Goal: Information Seeking & Learning: Find contact information

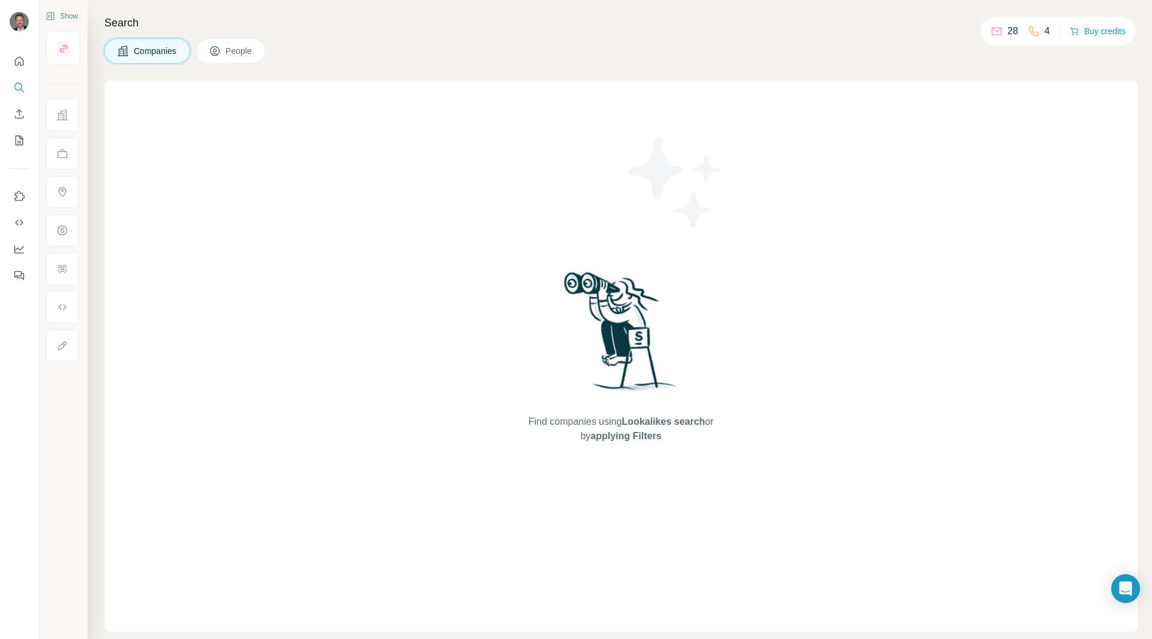
click at [221, 50] on icon at bounding box center [215, 51] width 12 height 12
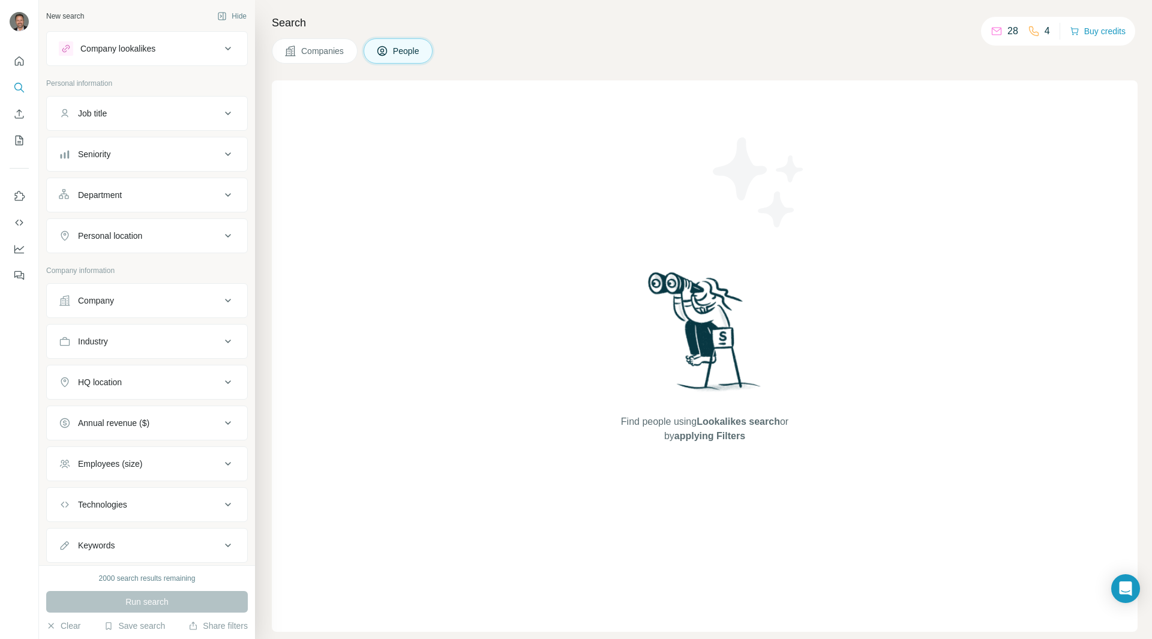
click at [211, 117] on div "Job title" at bounding box center [140, 113] width 162 height 12
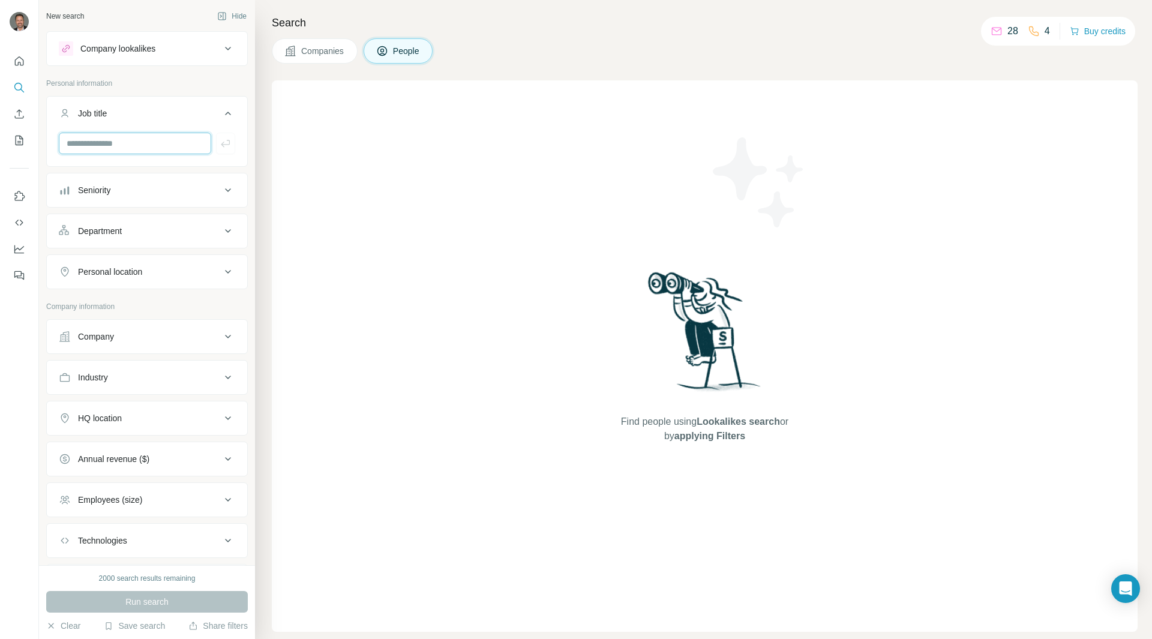
click at [154, 151] on input "text" at bounding box center [135, 144] width 152 height 22
type input "**********"
click at [221, 137] on button "button" at bounding box center [225, 144] width 19 height 22
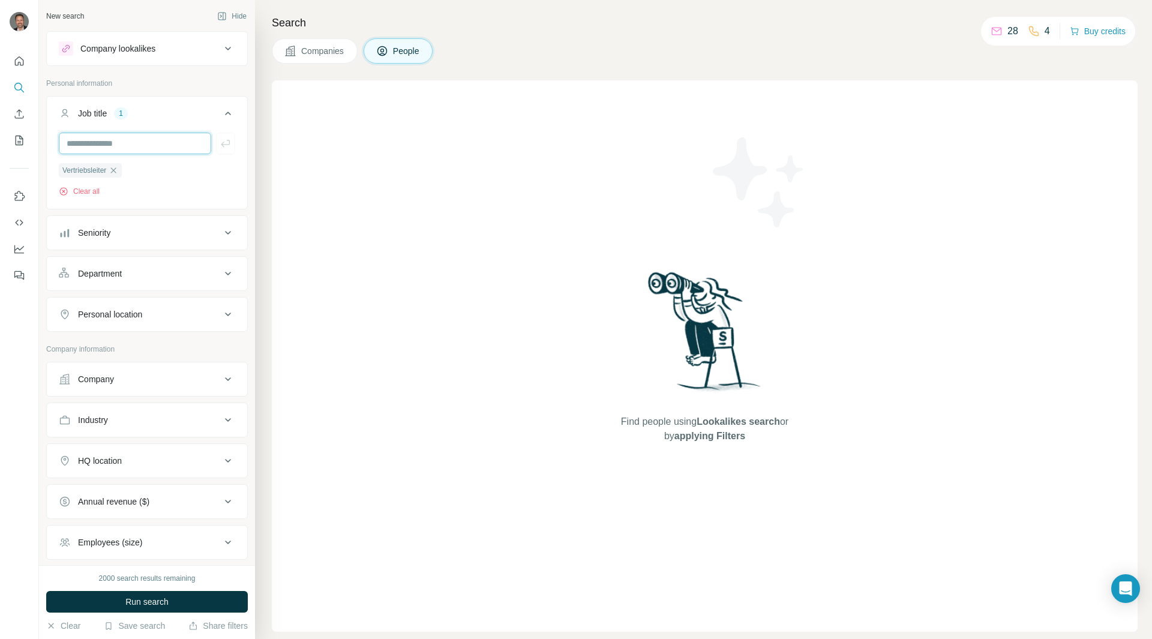
click at [169, 141] on input "text" at bounding box center [135, 144] width 152 height 22
click at [100, 149] on input "text" at bounding box center [135, 144] width 152 height 22
paste input "**********"
type input "**********"
click at [220, 143] on icon "button" at bounding box center [226, 143] width 12 height 12
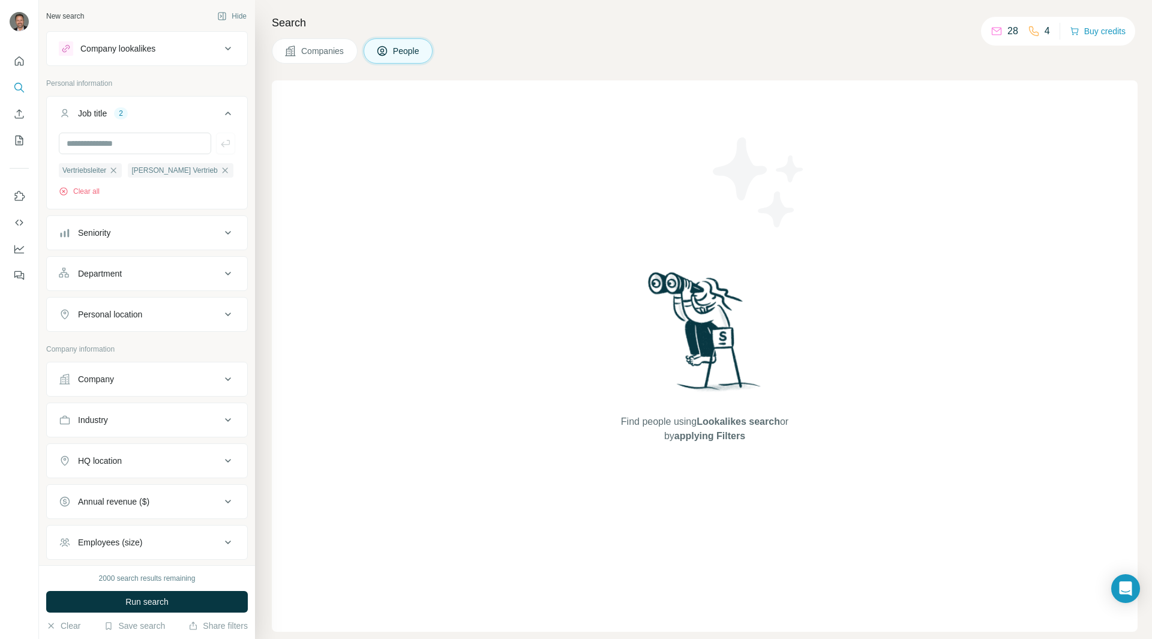
click at [221, 229] on icon at bounding box center [228, 233] width 14 height 14
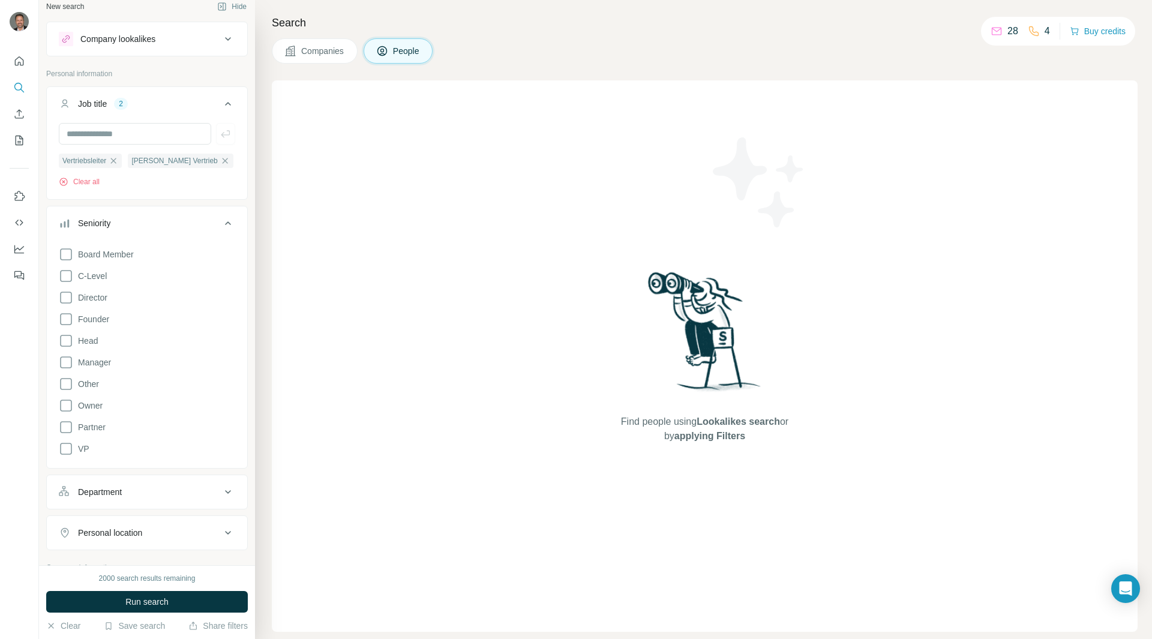
scroll to position [9, 0]
click at [221, 227] on icon at bounding box center [228, 224] width 14 height 14
click at [221, 261] on icon at bounding box center [228, 265] width 14 height 14
click at [218, 295] on button "Personal location" at bounding box center [147, 305] width 200 height 29
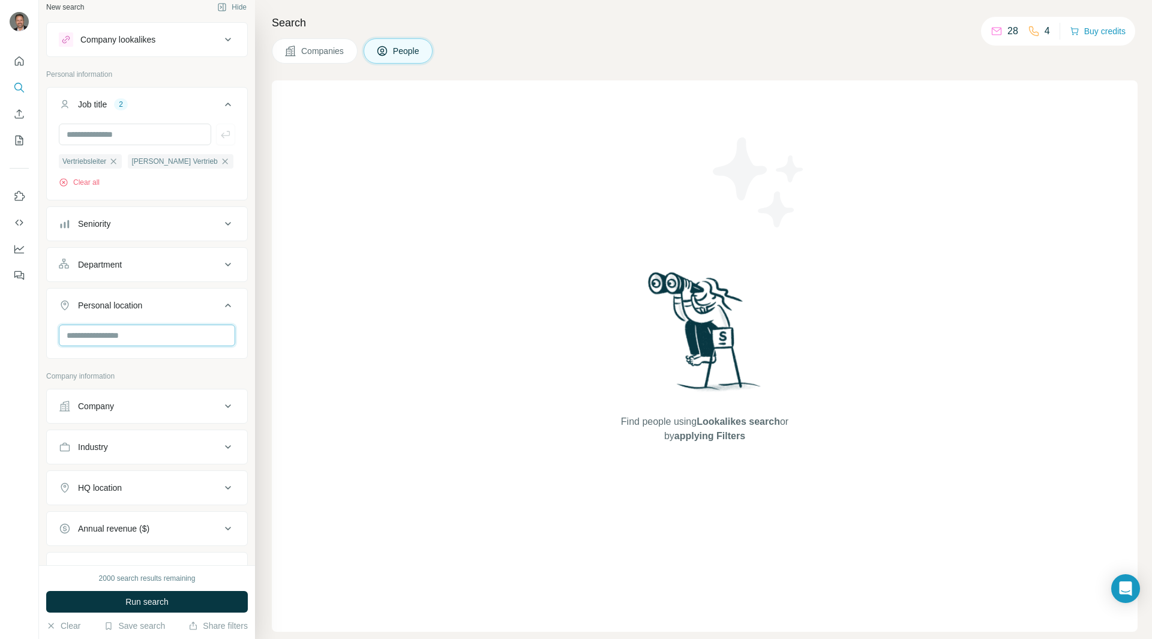
click at [147, 344] on input "text" at bounding box center [147, 336] width 176 height 22
type input "*****"
click at [179, 359] on div "🇦🇹 [GEOGRAPHIC_DATA] 🇦🇺 [GEOGRAPHIC_DATA]" at bounding box center [142, 391] width 161 height 79
click at [190, 315] on button "Personal location 1" at bounding box center [147, 308] width 200 height 34
click at [178, 312] on button "Personal location 1" at bounding box center [147, 305] width 200 height 29
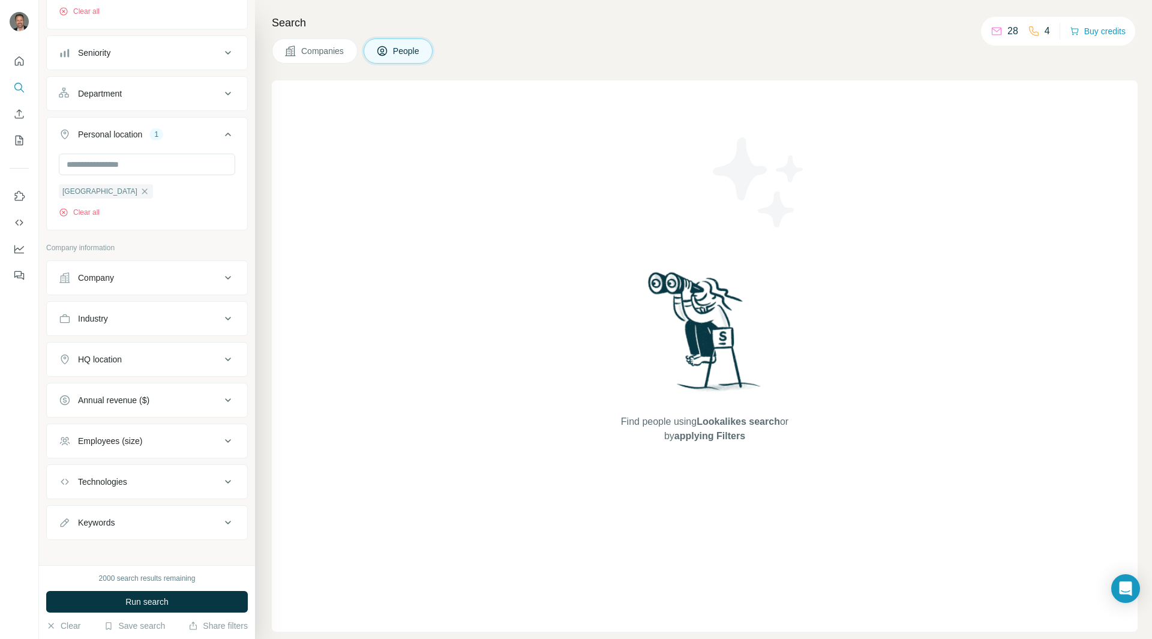
scroll to position [190, 0]
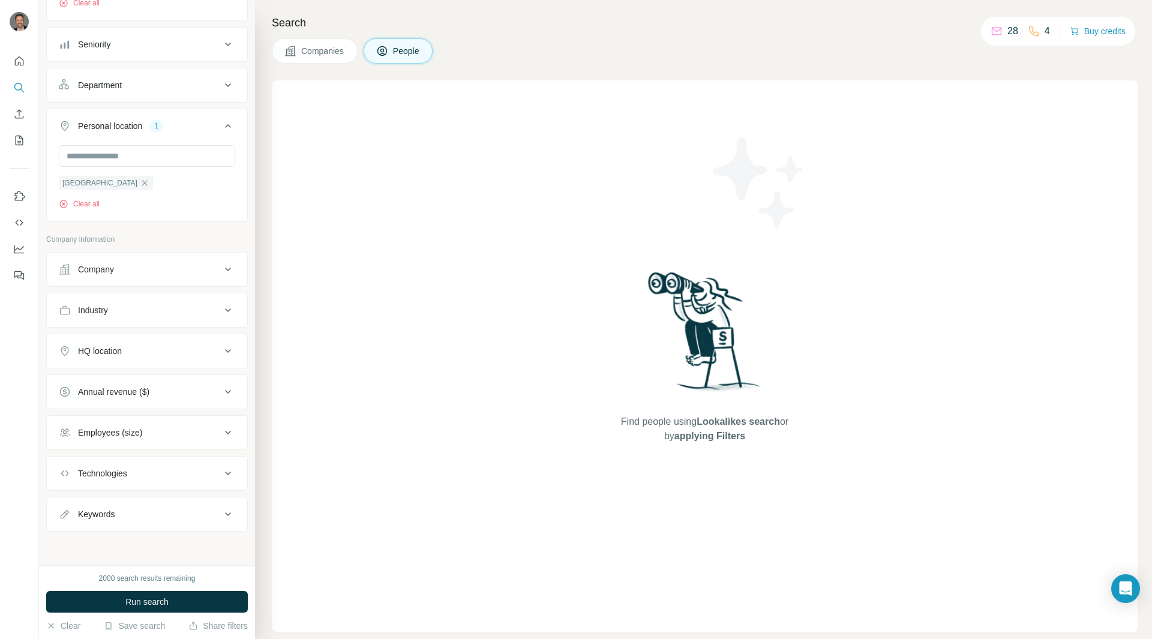
click at [199, 435] on div "Employees (size)" at bounding box center [140, 433] width 162 height 12
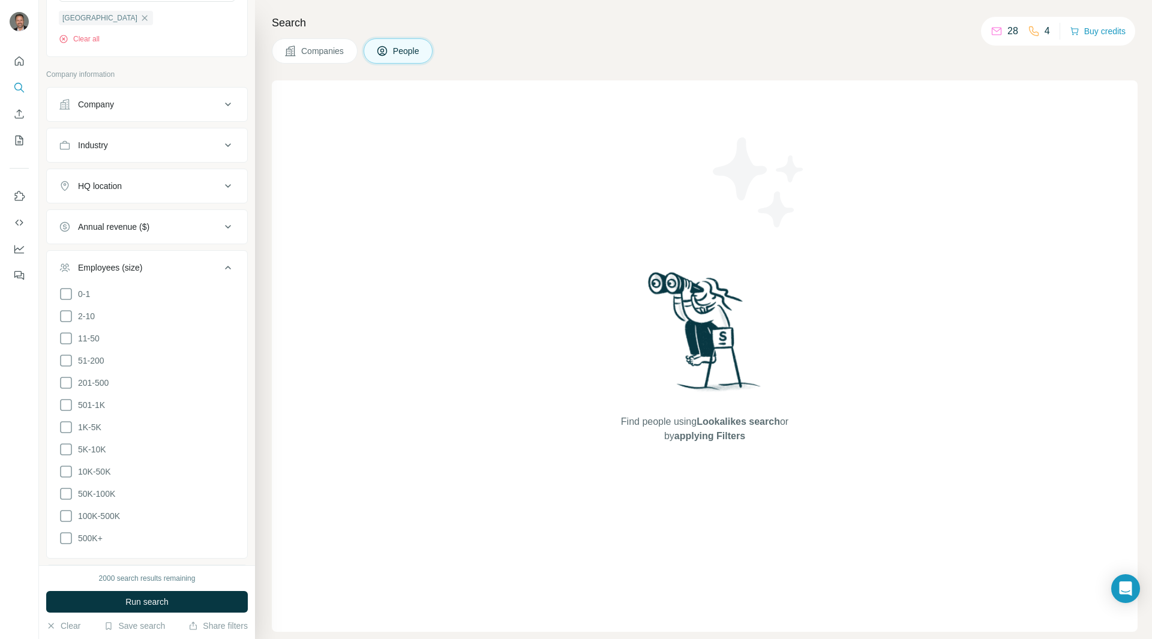
scroll to position [352, 0]
click at [67, 360] on icon at bounding box center [66, 362] width 14 height 14
click at [66, 382] on icon at bounding box center [66, 385] width 14 height 14
click at [66, 401] on icon at bounding box center [66, 407] width 12 height 12
click at [66, 423] on icon at bounding box center [66, 429] width 14 height 14
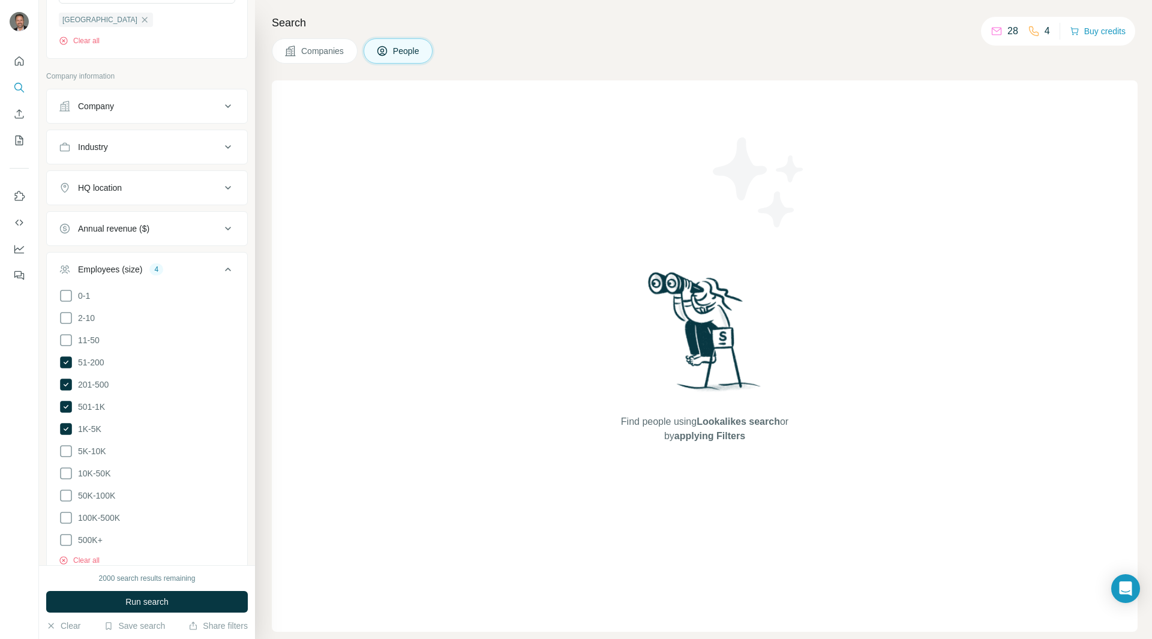
scroll to position [474, 0]
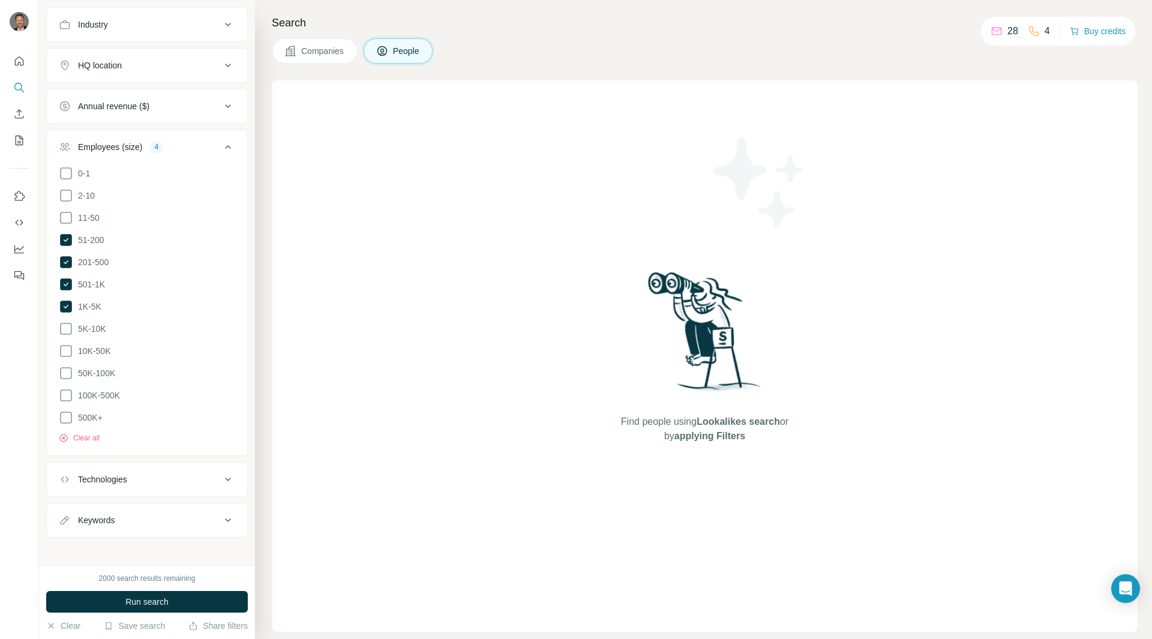
click at [194, 465] on button "Technologies" at bounding box center [147, 479] width 200 height 29
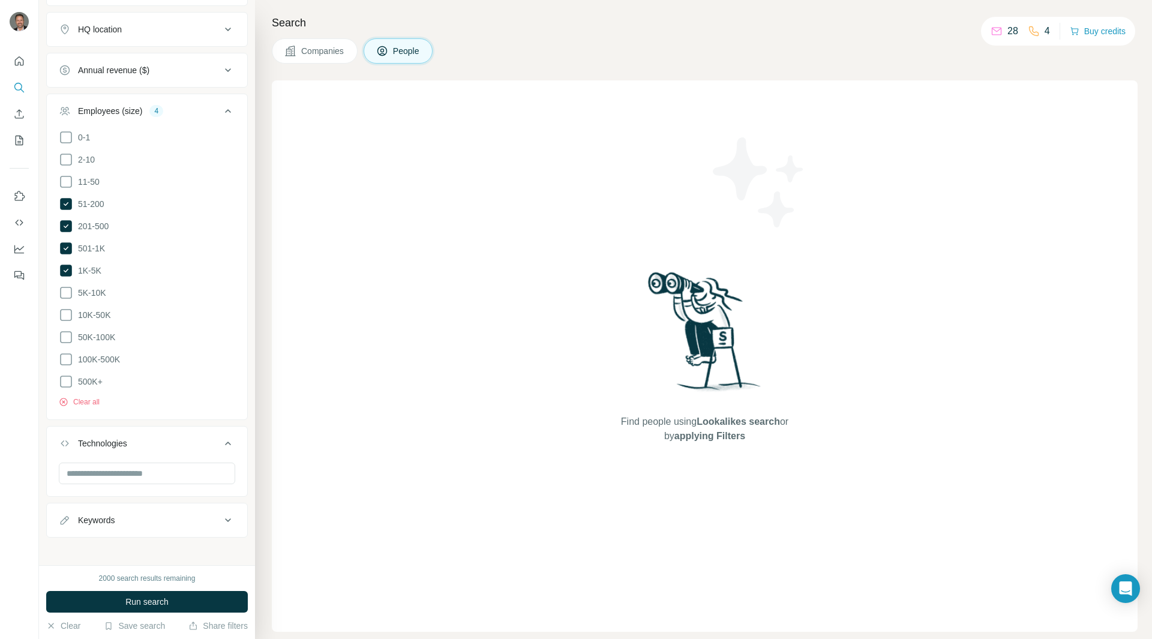
click at [221, 517] on icon at bounding box center [228, 520] width 14 height 14
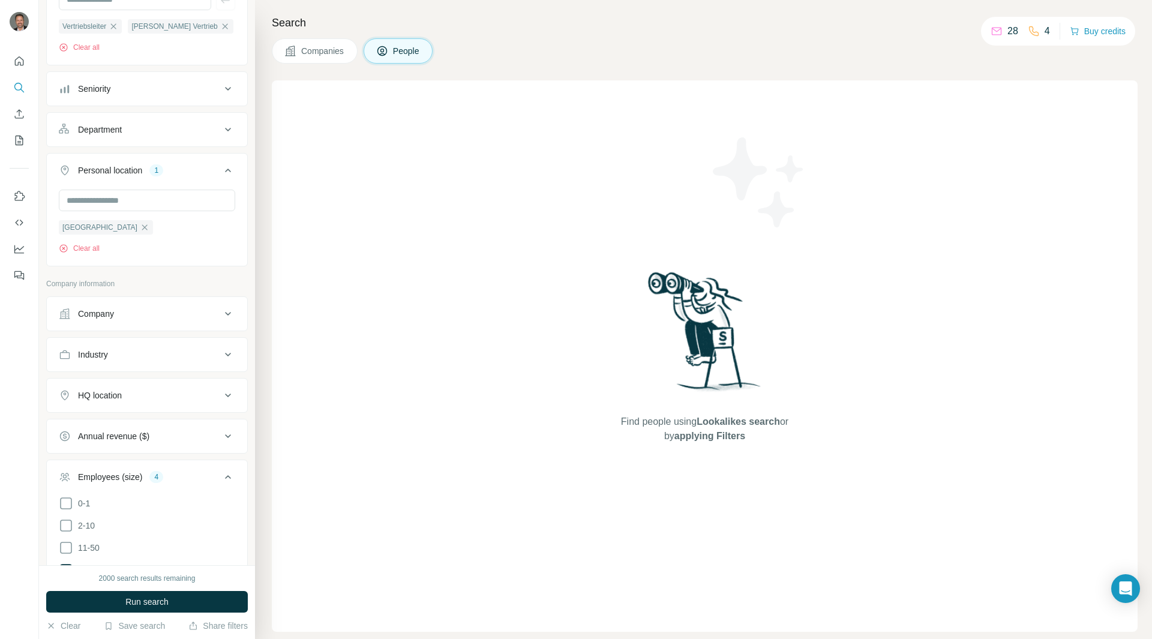
scroll to position [143, 0]
click at [221, 400] on icon at bounding box center [228, 396] width 14 height 14
click at [167, 427] on input "text" at bounding box center [147, 426] width 176 height 22
type input "*"
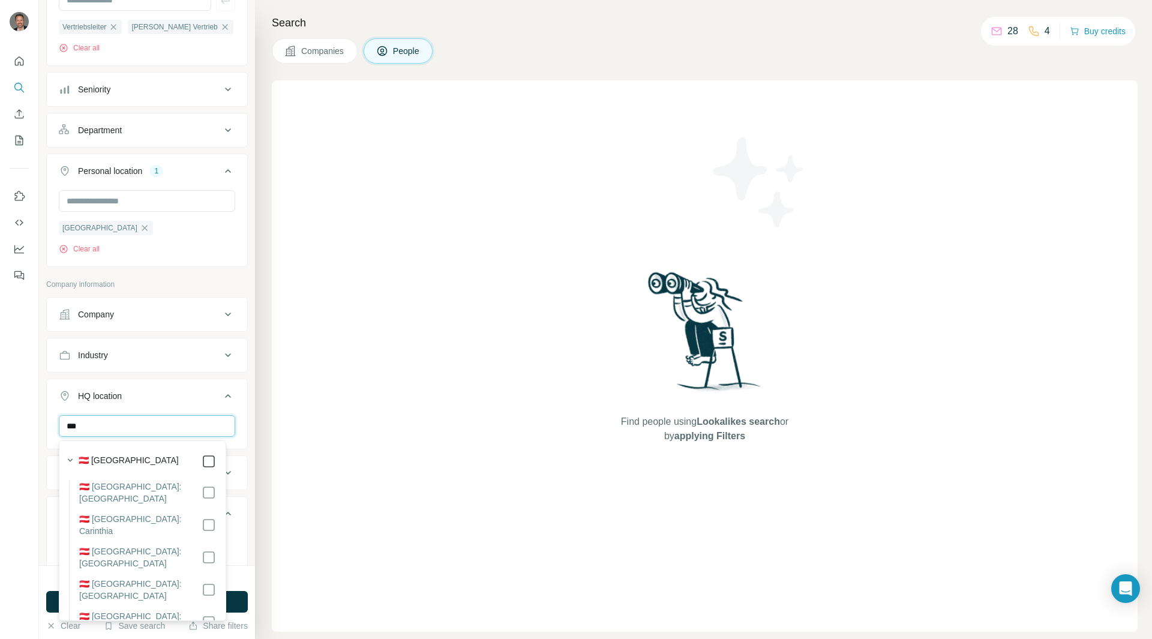
type input "***"
click at [46, 419] on div "New search Hide Company lookalikes Personal information Job title 2 Vertriebsle…" at bounding box center [147, 282] width 216 height 565
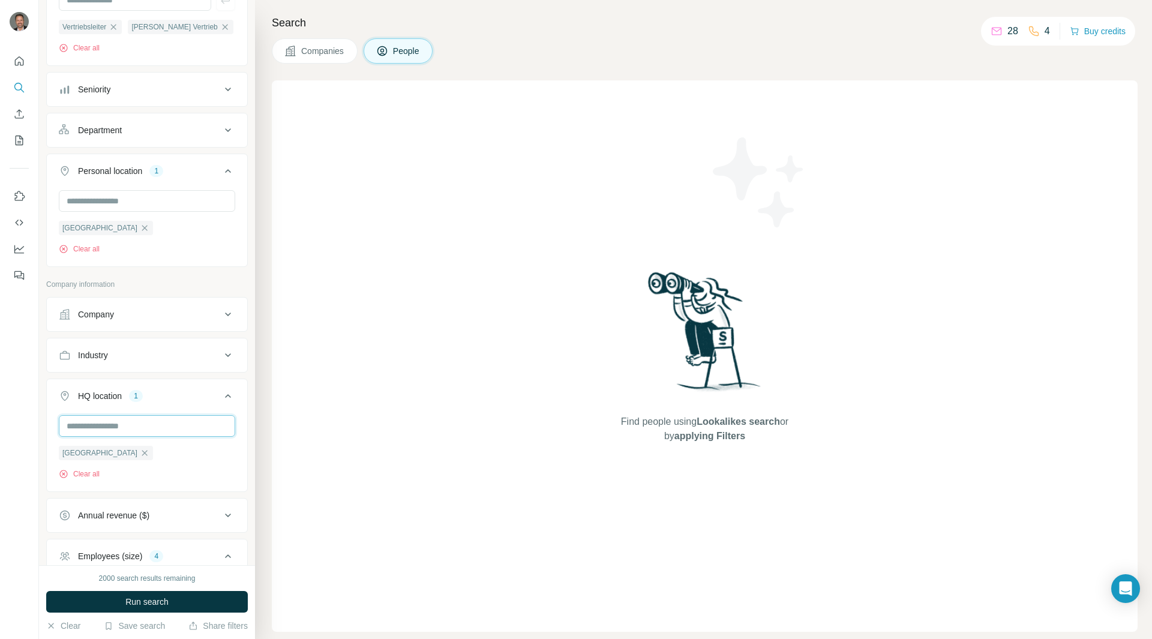
click at [96, 427] on input "text" at bounding box center [147, 426] width 176 height 22
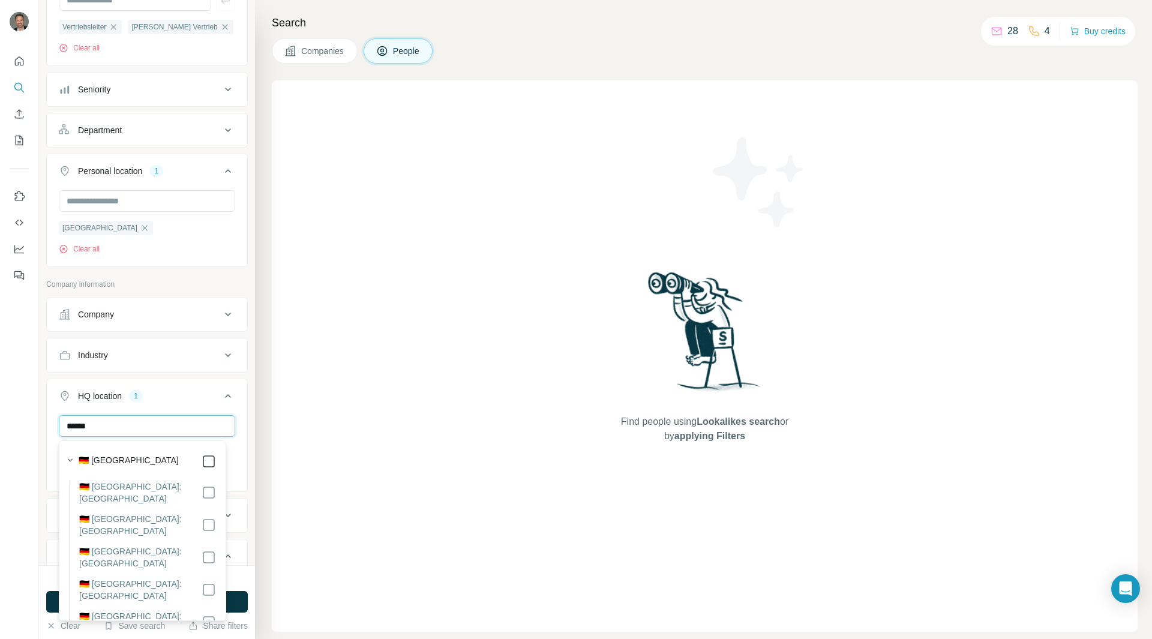
type input "******"
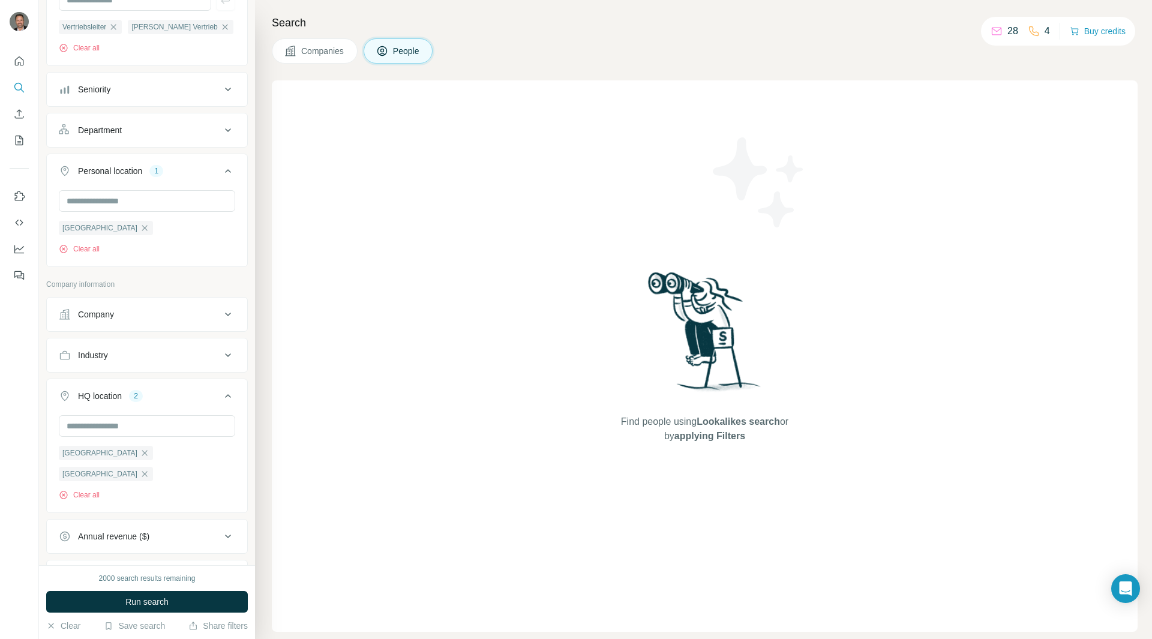
click at [41, 437] on div "New search Hide Company lookalikes Personal information Job title 2 Vertriebsle…" at bounding box center [147, 282] width 216 height 565
click at [115, 208] on input "text" at bounding box center [147, 201] width 176 height 22
type input "*"
click at [47, 208] on div "Austria Clear all" at bounding box center [147, 227] width 200 height 74
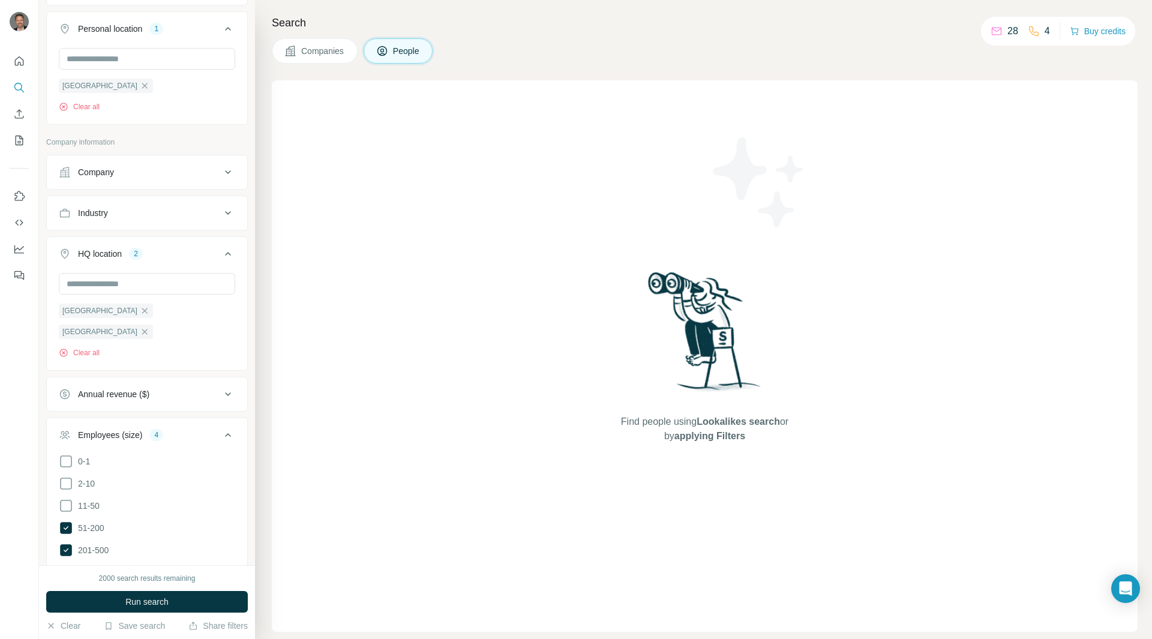
scroll to position [286, 0]
click at [83, 280] on input "text" at bounding box center [147, 284] width 176 height 22
type input "*"
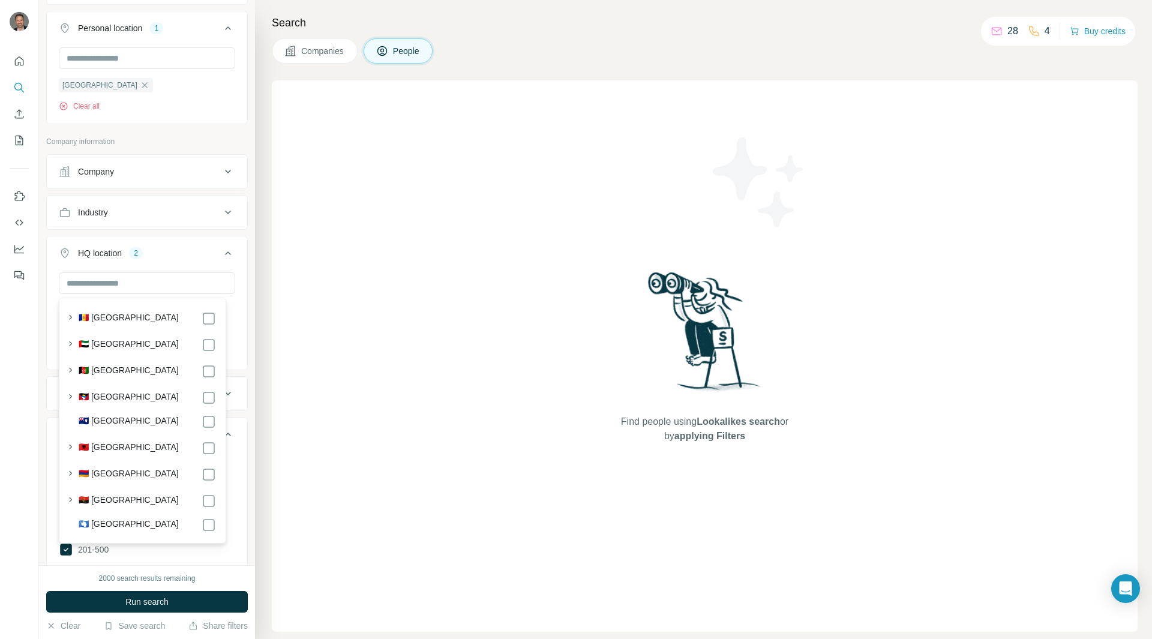
click at [52, 271] on button "HQ location 2" at bounding box center [147, 256] width 200 height 34
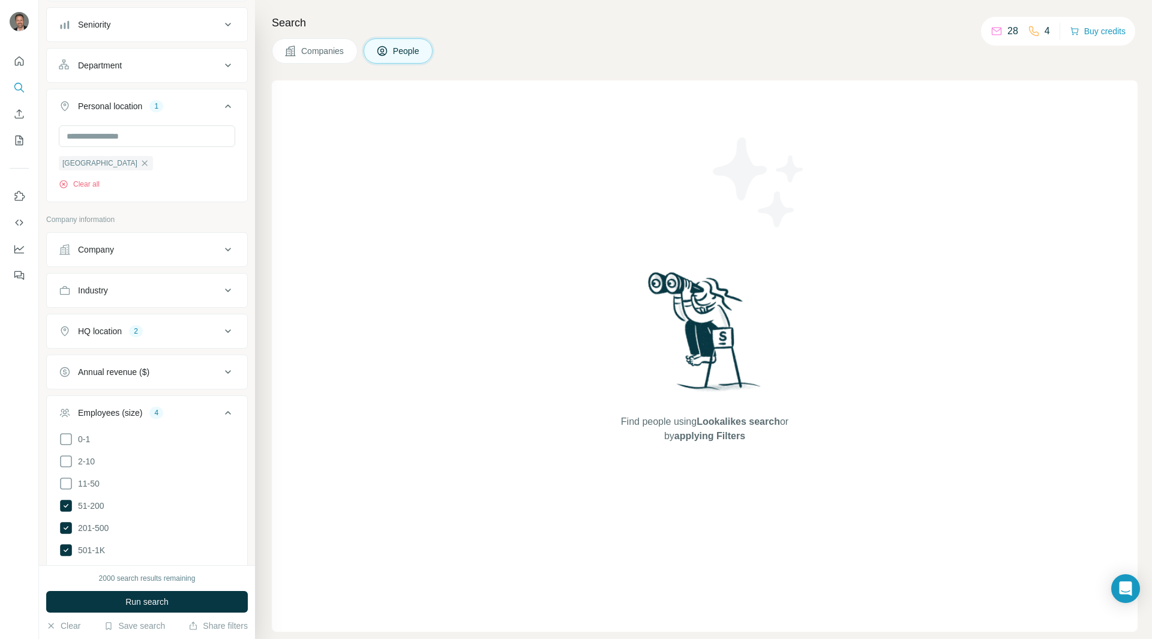
scroll to position [207, 0]
click at [126, 122] on button "Personal location 1" at bounding box center [147, 110] width 200 height 34
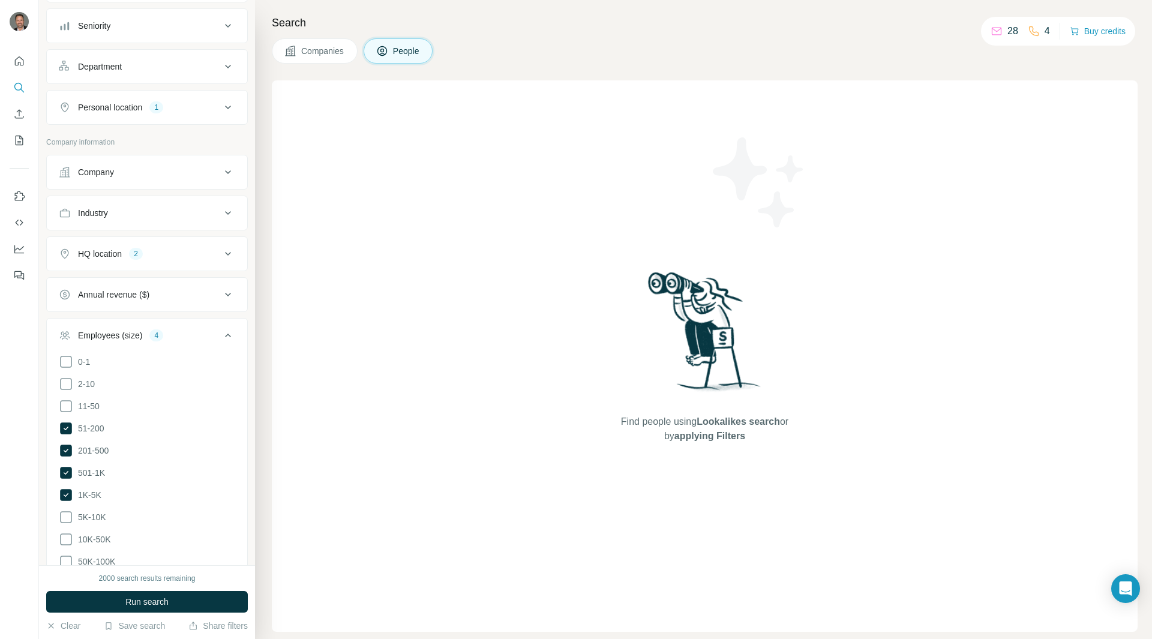
click at [117, 117] on button "Personal location 1" at bounding box center [147, 107] width 200 height 29
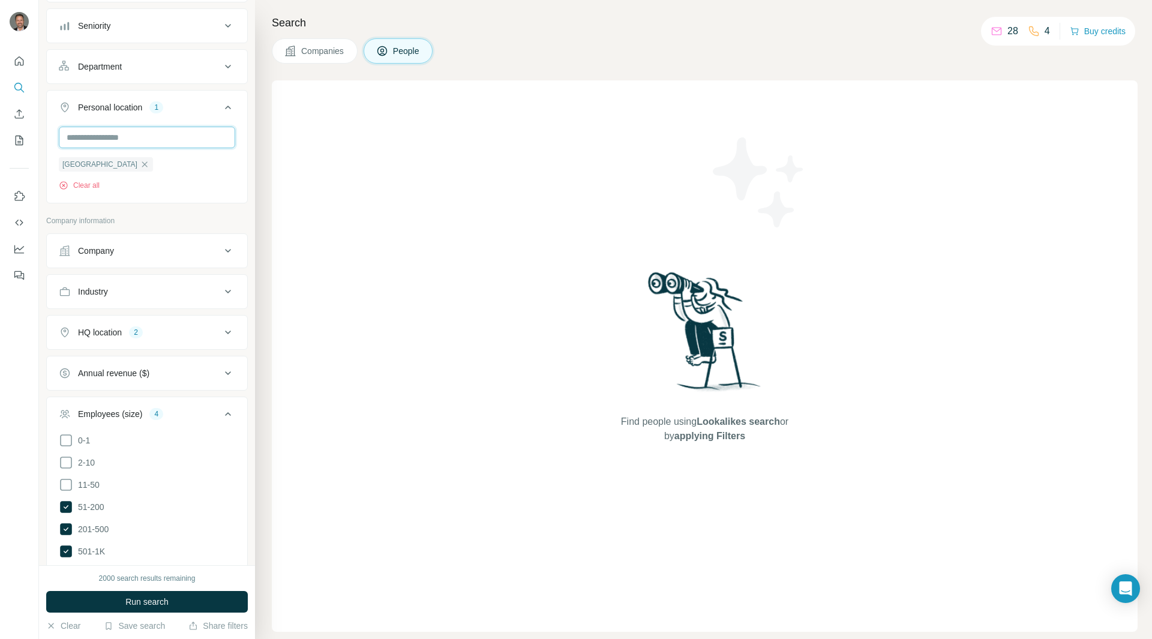
click at [106, 134] on input "text" at bounding box center [147, 138] width 176 height 22
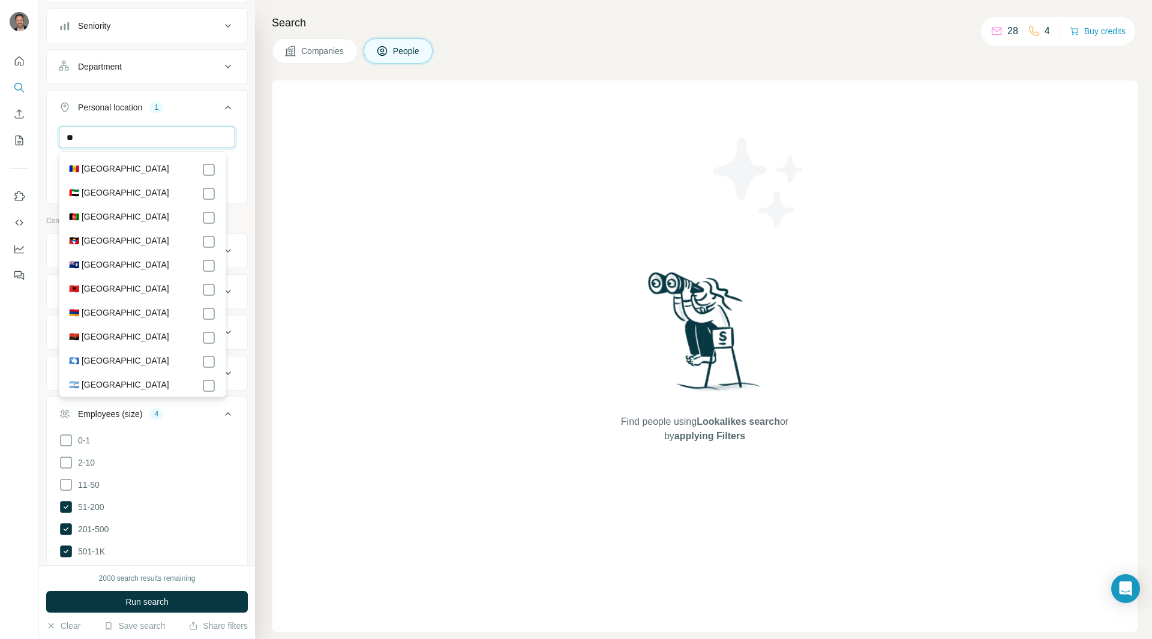
type input "*"
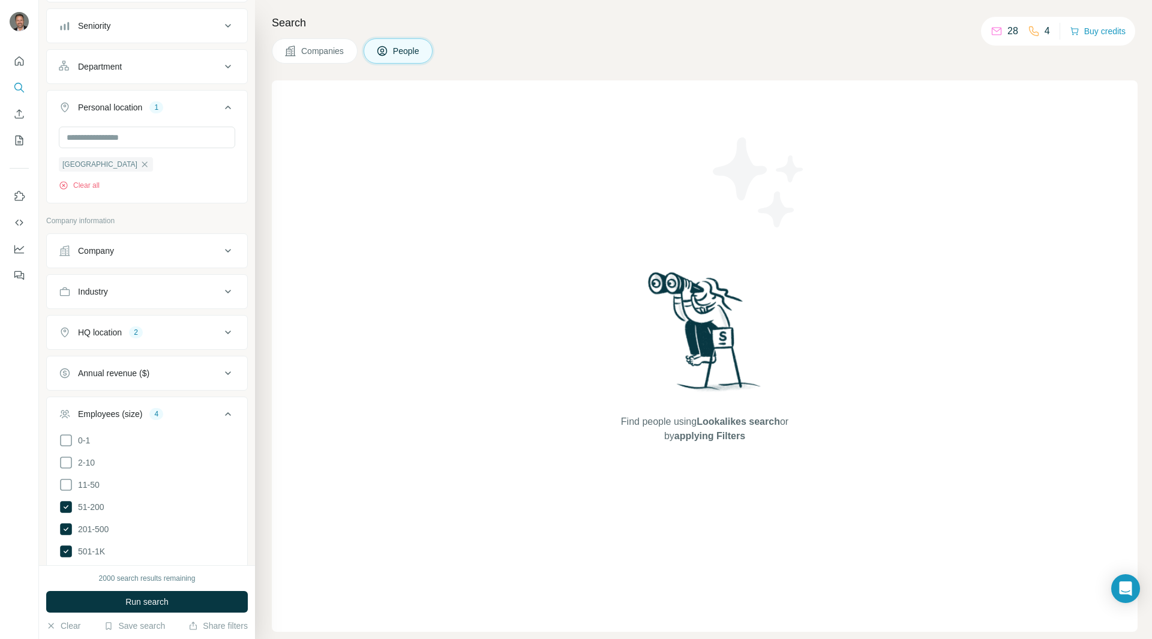
click at [47, 130] on div "Austria Clear all" at bounding box center [147, 164] width 200 height 74
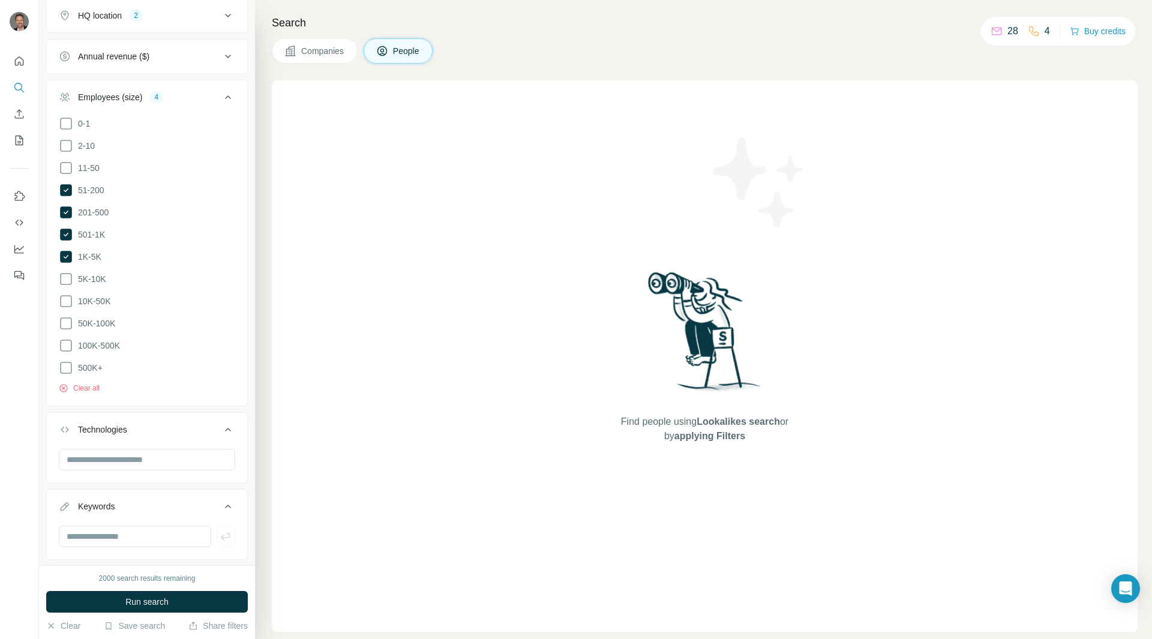
scroll to position [546, 0]
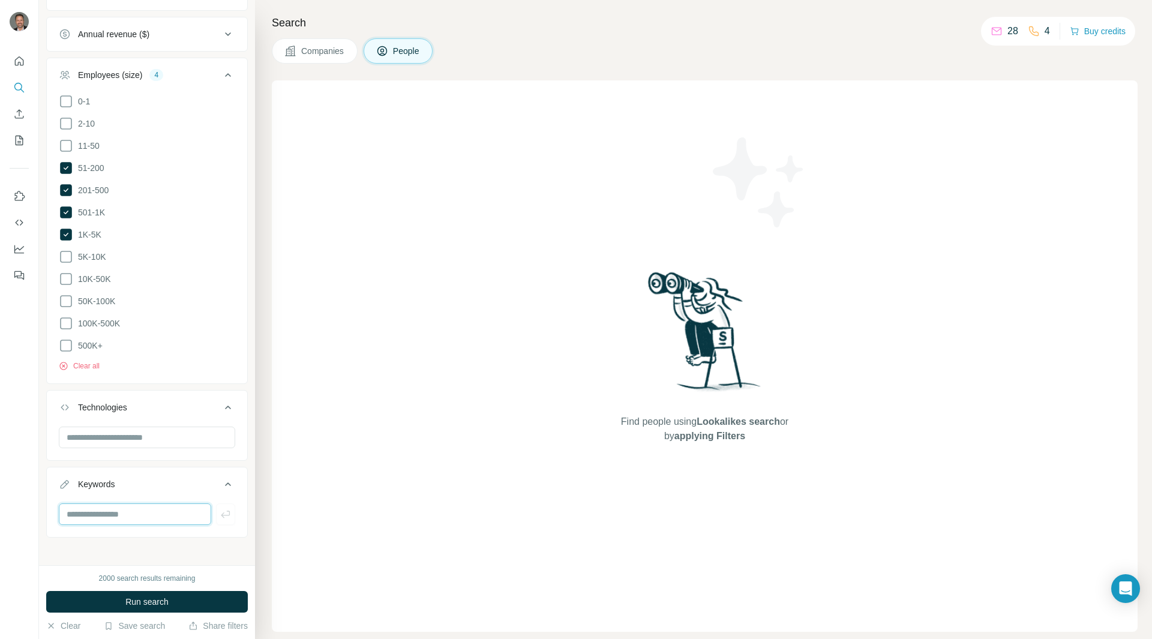
click at [88, 513] on input "text" at bounding box center [135, 515] width 152 height 22
drag, startPoint x: 109, startPoint y: 508, endPoint x: 31, endPoint y: 493, distance: 79.9
click at [31, 493] on div "New search Hide Company lookalikes Personal information Job title 2 Vertriebsle…" at bounding box center [576, 319] width 1152 height 639
paste input "**********"
type input "**********"
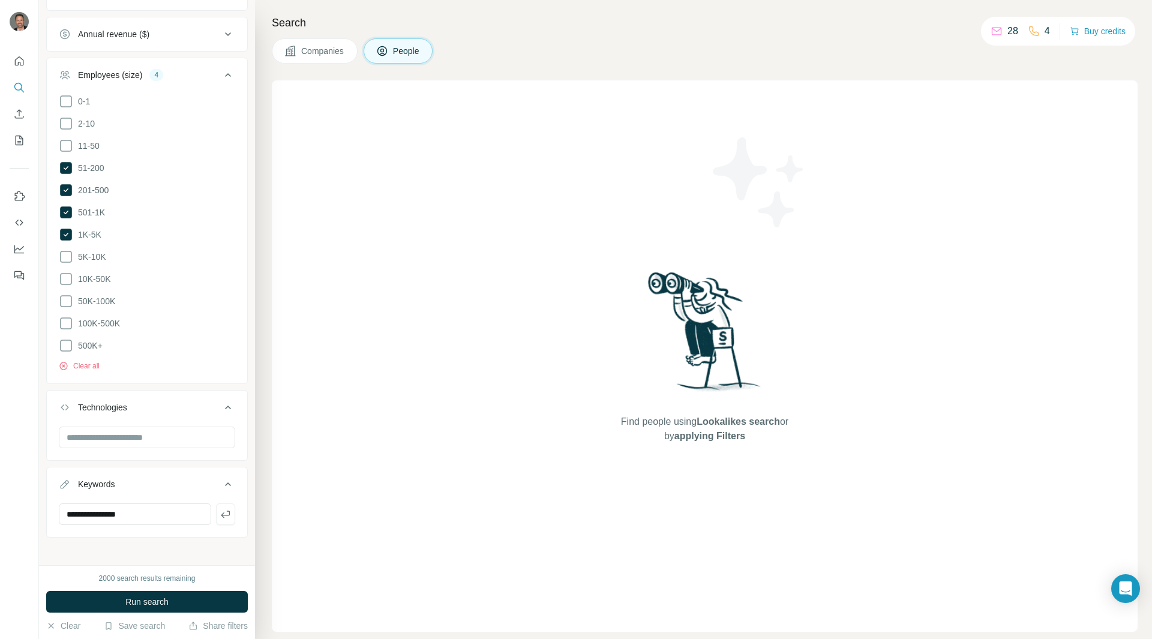
click at [111, 530] on div "**********" at bounding box center [147, 502] width 202 height 71
click at [226, 511] on div "**********" at bounding box center [147, 519] width 200 height 31
click at [224, 511] on button "button" at bounding box center [225, 515] width 19 height 22
click at [165, 600] on span "Run search" at bounding box center [146, 602] width 43 height 12
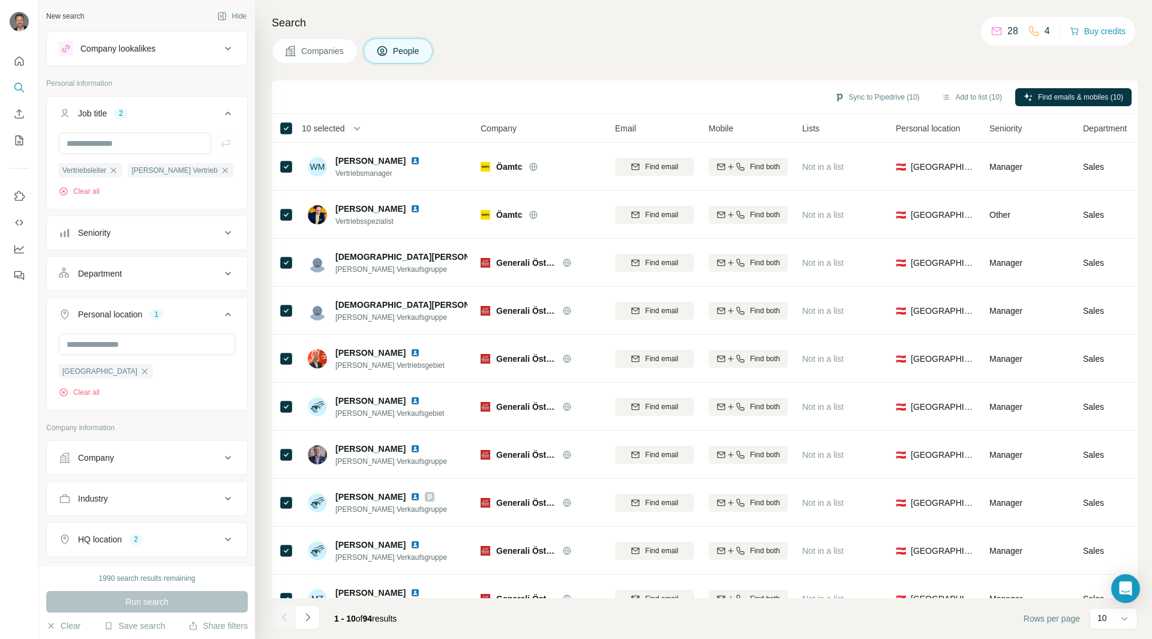
click at [342, 124] on span "10 selected" at bounding box center [323, 128] width 43 height 12
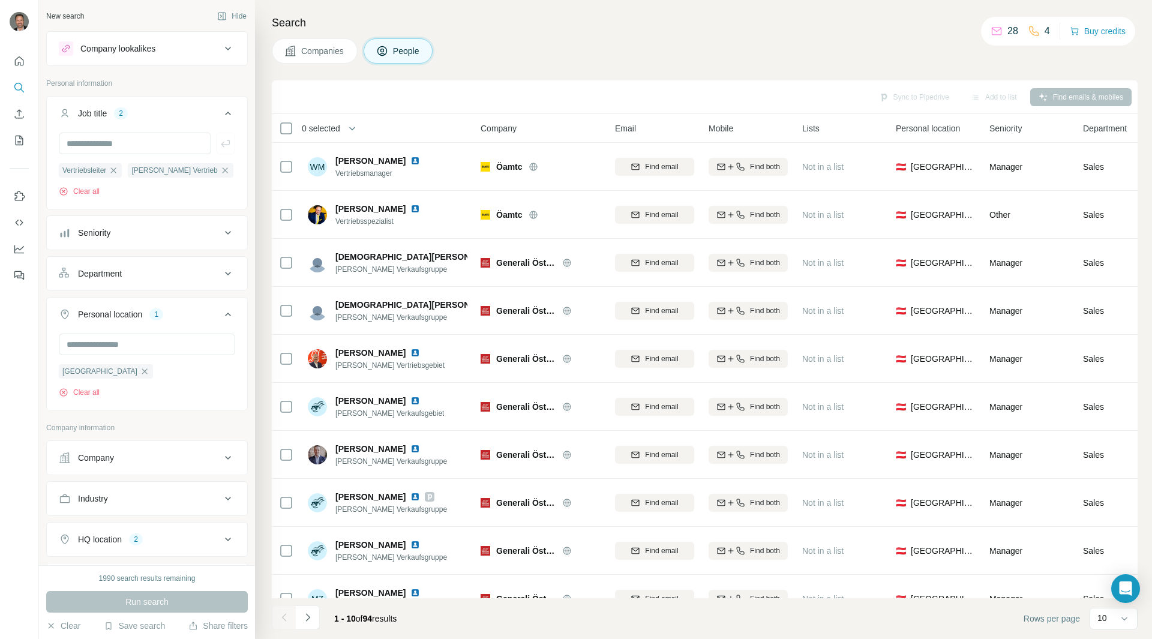
click at [571, 87] on div "Sync to Pipedrive Add to list Find emails & mobiles" at bounding box center [705, 96] width 854 height 21
click at [346, 133] on button "button" at bounding box center [352, 128] width 24 height 24
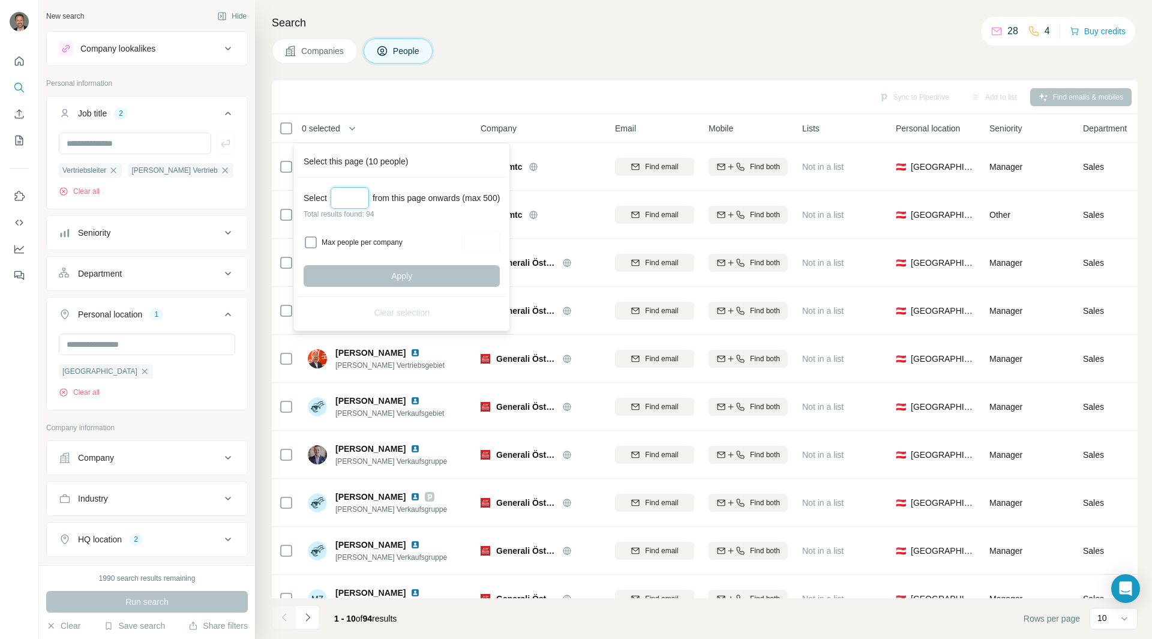
click at [351, 202] on input "Select a number (up to 500)" at bounding box center [350, 198] width 38 height 22
type input "**"
click at [405, 285] on button "Apply" at bounding box center [402, 276] width 196 height 22
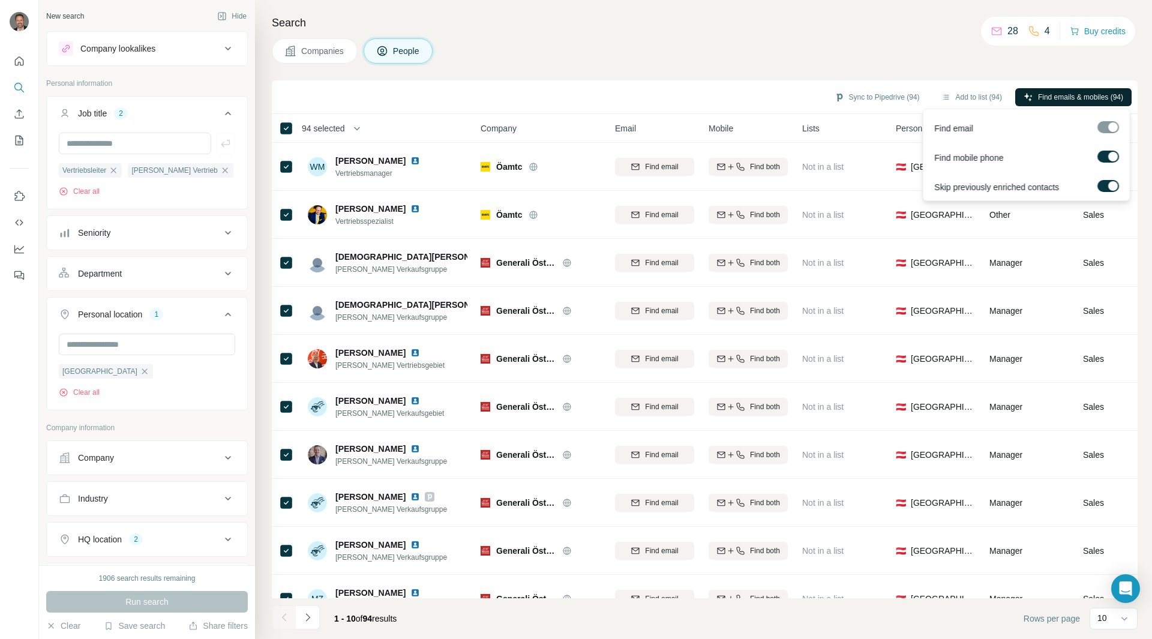
click at [1041, 96] on span "Find emails & mobiles (94)" at bounding box center [1080, 97] width 85 height 11
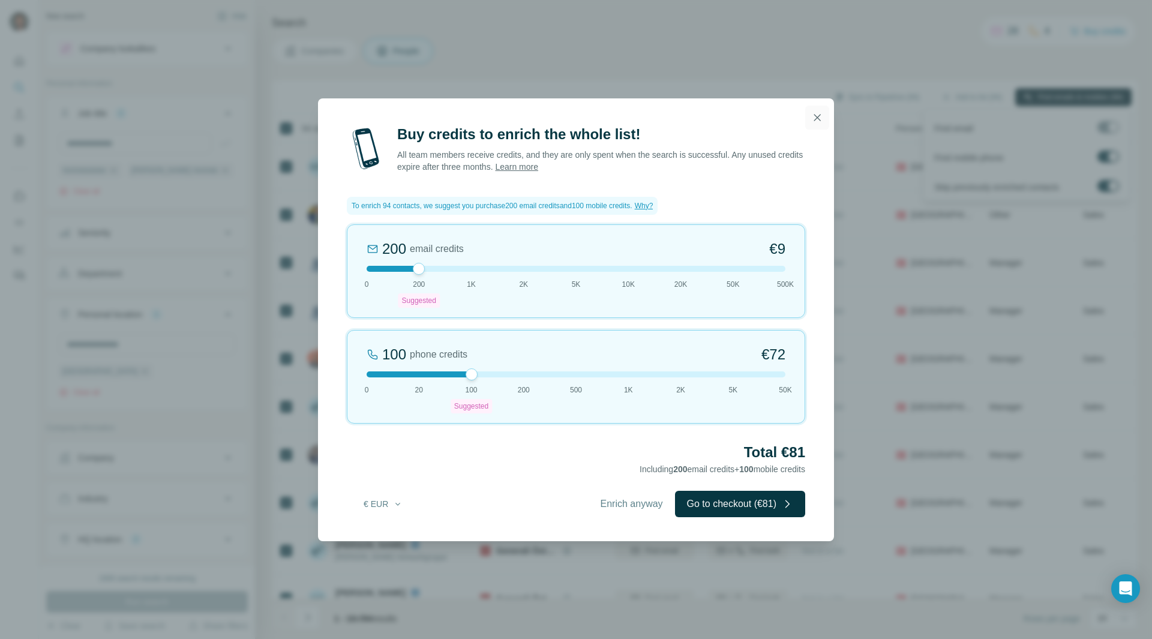
click at [819, 118] on icon "button" at bounding box center [818, 117] width 7 height 7
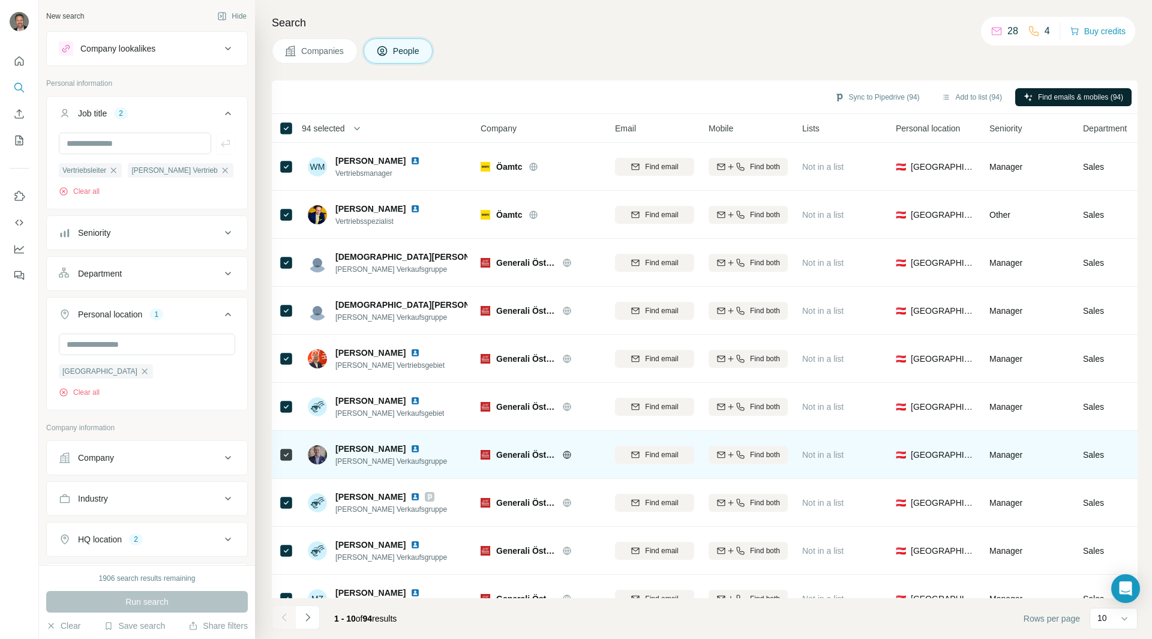
scroll to position [31, 0]
